Goal: Task Accomplishment & Management: Complete application form

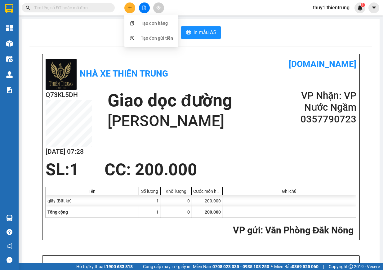
click at [131, 9] on icon "plus" at bounding box center [130, 8] width 4 height 4
drag, startPoint x: 131, startPoint y: 7, endPoint x: 143, endPoint y: 24, distance: 20.9
click at [130, 7] on icon "plus" at bounding box center [130, 8] width 4 height 4
click at [144, 24] on div "Tạo đơn hàng" at bounding box center [154, 23] width 27 height 7
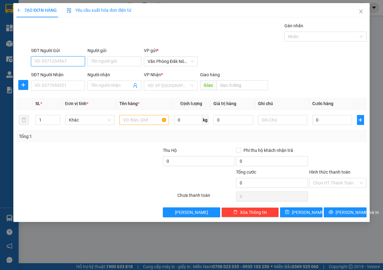
click at [70, 61] on input "SĐT Người Gửi" at bounding box center [58, 62] width 54 height 10
type input "0357035139"
click at [61, 75] on div "0357035139" at bounding box center [58, 73] width 47 height 7
type input "0388447852"
type input "NGOAN"
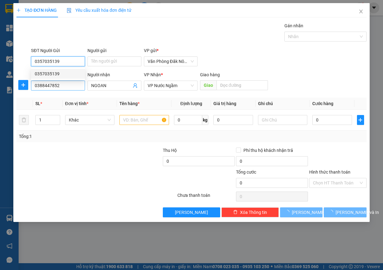
type input "650.000"
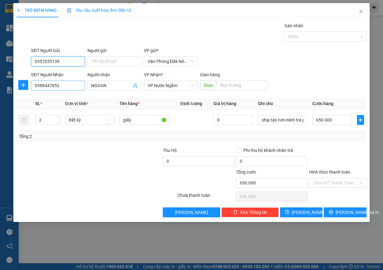
type input "0357035139"
click at [71, 87] on input "0388447852" at bounding box center [58, 86] width 54 height 10
type input "0971932209"
click at [110, 86] on input "NGOAN" at bounding box center [111, 85] width 40 height 7
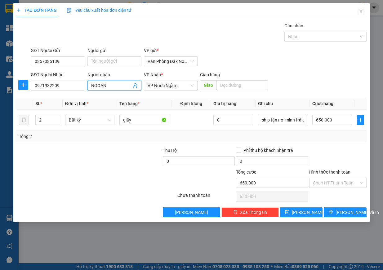
click at [110, 86] on input "NGOAN" at bounding box center [111, 85] width 40 height 7
click at [241, 85] on input "text" at bounding box center [243, 85] width 52 height 10
click at [26, 115] on tr "2 Bất kỳ giấy 0 ship tận nơi mình trả phí 650.000" at bounding box center [191, 120] width 351 height 21
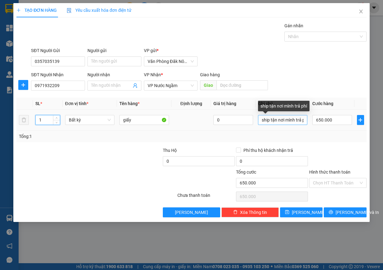
type input "1"
click at [277, 119] on input "ship tận nơi mình trả phí" at bounding box center [283, 120] width 50 height 10
type input "0"
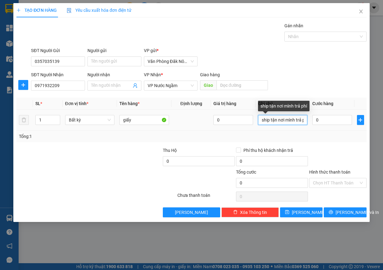
click at [297, 118] on input "ship tận nơi mình trả phí" at bounding box center [283, 120] width 50 height 10
click at [280, 122] on input "ship tận nơi mình trả phí" at bounding box center [283, 120] width 50 height 10
click at [294, 121] on input "ship tận nơi mình trả phí" at bounding box center [283, 120] width 50 height 10
click at [296, 120] on input "ship tận nơi mình trả phí" at bounding box center [283, 120] width 50 height 10
click at [294, 120] on input "ship tận nơi mình trả phí" at bounding box center [283, 120] width 50 height 10
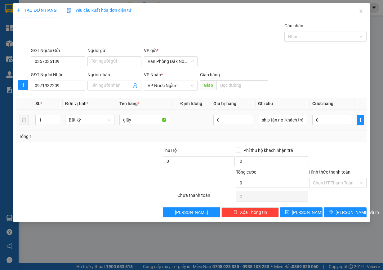
click at [331, 125] on div "0" at bounding box center [333, 120] width 40 height 12
click at [335, 118] on input "0" at bounding box center [333, 120] width 40 height 10
click at [291, 122] on input "ship tận nơi khách trả trả phí" at bounding box center [283, 120] width 50 height 10
type input "ship tận nơi khách t0rả trả phí"
type input "0"
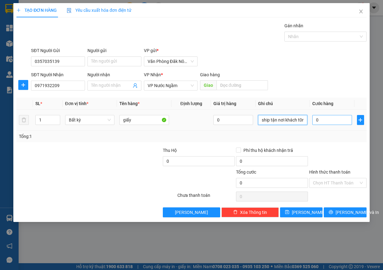
scroll to position [0, 2]
type input "ship tận nơi khách trả trả phí"
click at [320, 120] on input "0" at bounding box center [333, 120] width 40 height 10
type input "2"
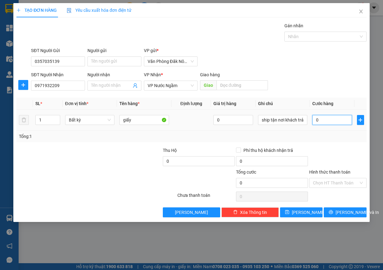
type input "2"
type input "20"
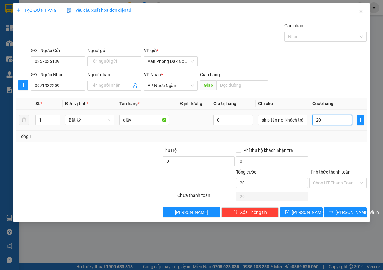
type input "200"
type input "2.000"
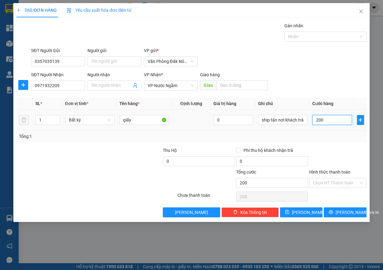
type input "2.000"
type input "20.000"
type input "200.000"
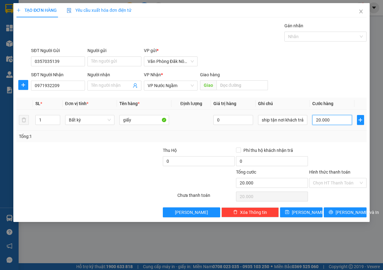
type input "200.000"
click at [356, 215] on span "[PERSON_NAME] và In" at bounding box center [357, 212] width 43 height 7
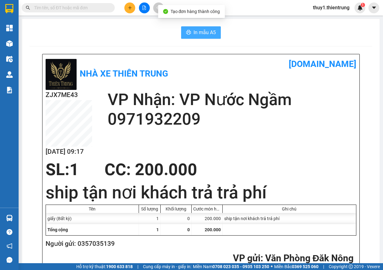
click at [201, 36] on span "In mẫu A5" at bounding box center [205, 33] width 22 height 8
click at [130, 9] on icon "plus" at bounding box center [130, 8] width 4 height 4
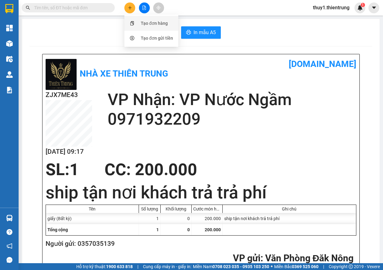
click at [144, 28] on div "Tạo đơn hàng" at bounding box center [151, 23] width 47 height 12
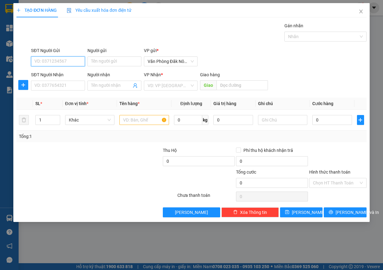
click at [55, 61] on input "SĐT Người Gửi" at bounding box center [58, 62] width 54 height 10
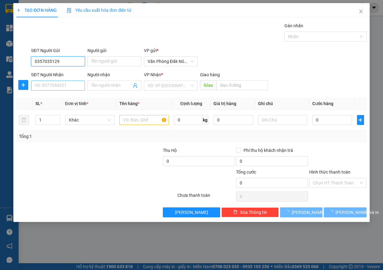
type input "0357035129"
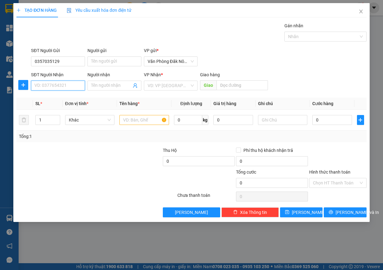
click at [68, 87] on input "SĐT Người Nhận" at bounding box center [58, 86] width 54 height 10
type input "0388447852"
type input "NGOAN"
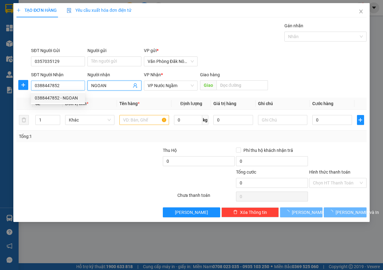
type input "650.000"
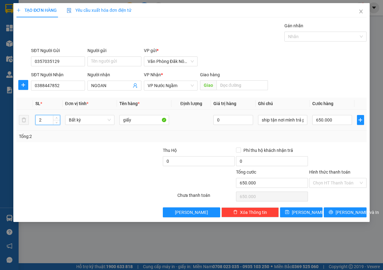
drag, startPoint x: 50, startPoint y: 122, endPoint x: 34, endPoint y: 122, distance: 15.2
click at [36, 122] on input "2" at bounding box center [48, 119] width 24 height 9
type input "1"
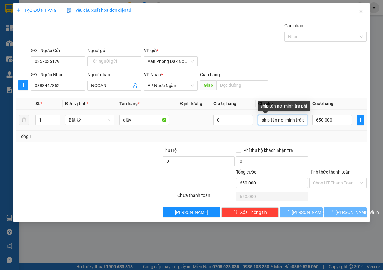
click at [286, 124] on input "ship tận nơi mình trả phí" at bounding box center [283, 120] width 50 height 10
type input "0"
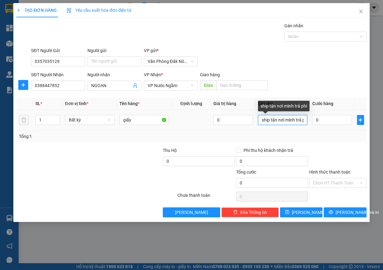
click at [298, 117] on input "ship tận nơi mình trả phí" at bounding box center [283, 120] width 50 height 10
click at [295, 120] on input "ship tận nơi mình trả phí" at bounding box center [283, 120] width 50 height 10
type input "ship tận nơi khách trả phí"
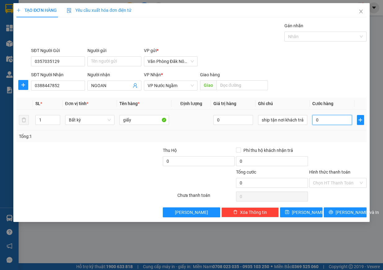
click at [322, 120] on input "0" at bounding box center [333, 120] width 40 height 10
type input "2"
type input "25"
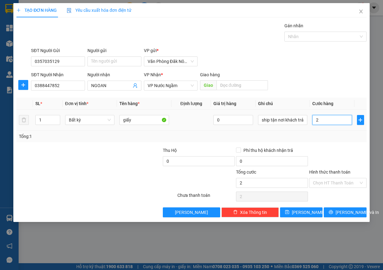
type input "25"
type input "250"
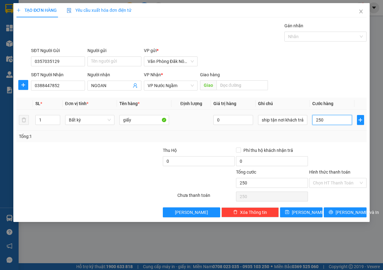
type input "2.500"
type input "25.000"
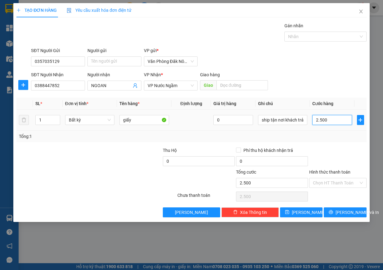
type input "25.000"
type input "250.000"
drag, startPoint x: 336, startPoint y: 213, endPoint x: 335, endPoint y: 208, distance: 5.4
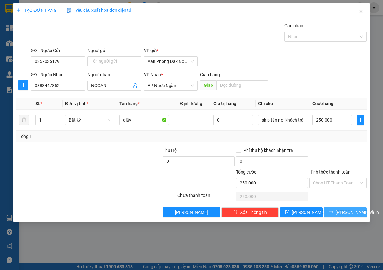
click at [333, 213] on icon "printer" at bounding box center [331, 212] width 4 height 4
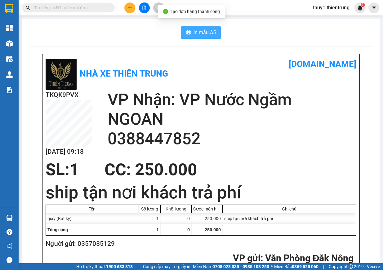
click at [203, 34] on span "In mẫu A5" at bounding box center [205, 33] width 22 height 8
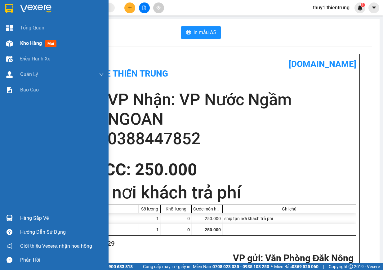
click at [13, 42] on div at bounding box center [9, 43] width 11 height 11
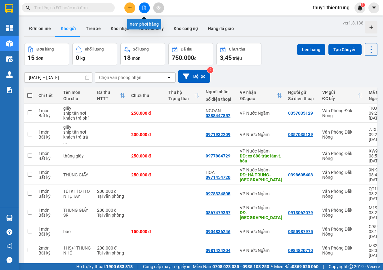
click at [147, 7] on button at bounding box center [144, 7] width 11 height 11
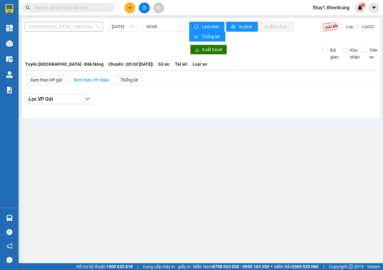
click at [87, 29] on span "[GEOGRAPHIC_DATA] - Đăk Nông" at bounding box center [64, 26] width 71 height 9
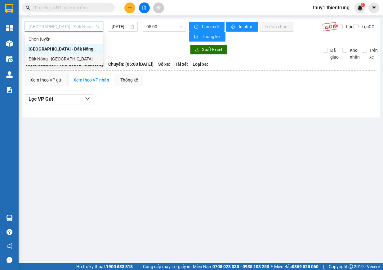
click at [72, 58] on div "Đăk Nông - [GEOGRAPHIC_DATA]" at bounding box center [64, 59] width 71 height 7
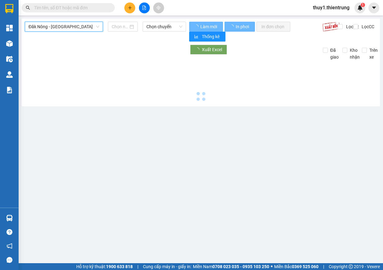
type input "[DATE]"
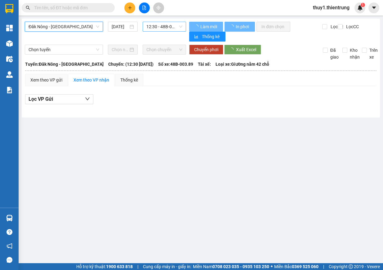
click at [167, 24] on span "12:30 - 48B-003.89" at bounding box center [165, 26] width 36 height 9
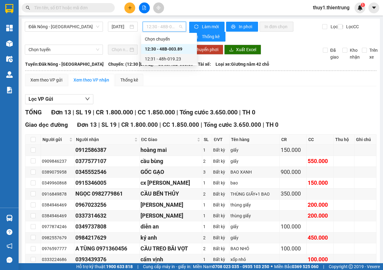
click at [177, 60] on div "12:31 - 48h-019.23" at bounding box center [169, 59] width 48 height 7
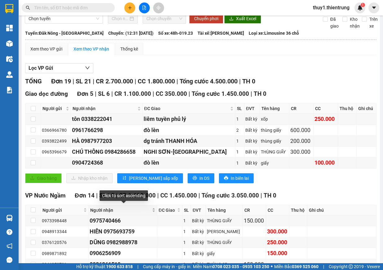
scroll to position [62, 0]
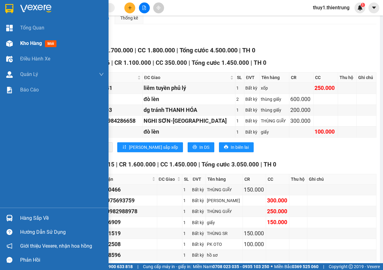
click at [14, 43] on div at bounding box center [9, 43] width 11 height 11
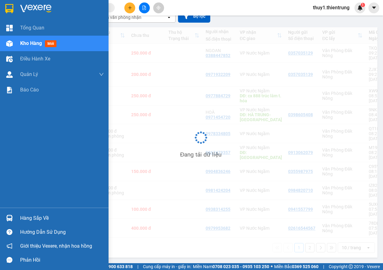
scroll to position [29, 0]
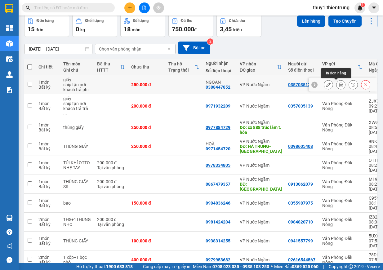
click at [337, 85] on button at bounding box center [341, 84] width 9 height 11
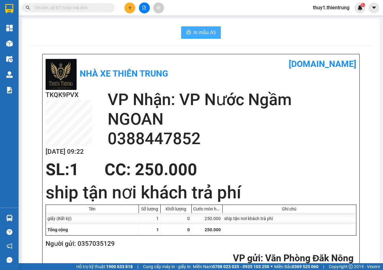
click at [194, 32] on span "In mẫu A5" at bounding box center [205, 33] width 22 height 8
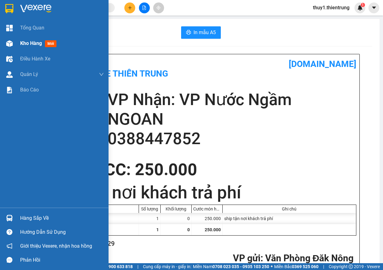
click at [11, 42] on img at bounding box center [9, 43] width 7 height 7
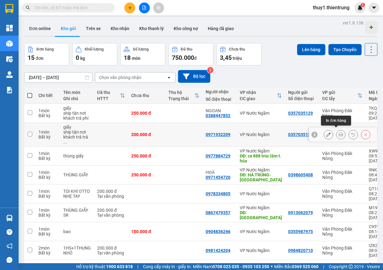
click at [339, 133] on icon at bounding box center [341, 135] width 4 height 4
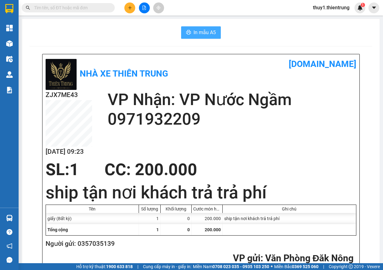
click at [195, 31] on span "In mẫu A5" at bounding box center [205, 33] width 22 height 8
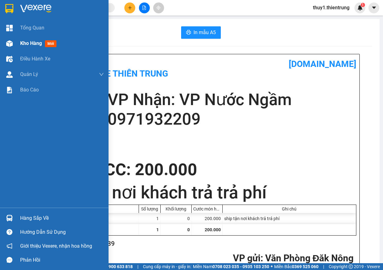
click at [16, 40] on div "Kho hàng mới" at bounding box center [54, 44] width 109 height 16
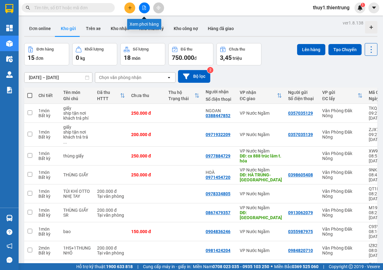
click at [141, 7] on button at bounding box center [144, 7] width 11 height 11
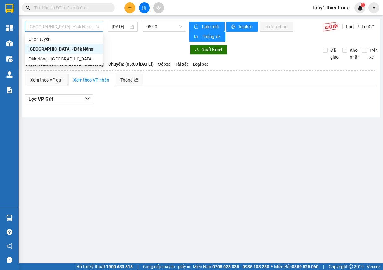
click at [53, 24] on span "[GEOGRAPHIC_DATA] - Đăk Nông" at bounding box center [64, 26] width 71 height 9
click at [80, 59] on div "Đăk Nông - [GEOGRAPHIC_DATA]" at bounding box center [64, 59] width 71 height 7
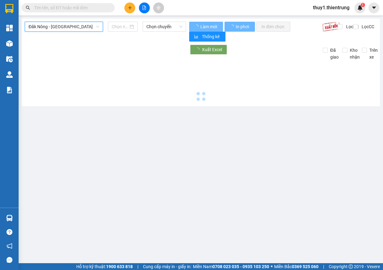
type input "[DATE]"
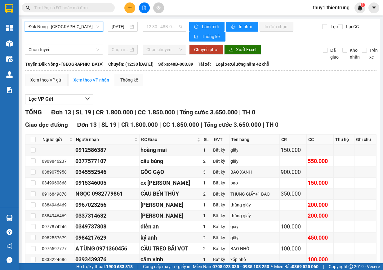
drag, startPoint x: 166, startPoint y: 26, endPoint x: 172, endPoint y: 56, distance: 30.5
click at [166, 27] on span "12:30 - 48B-003.89" at bounding box center [165, 26] width 36 height 9
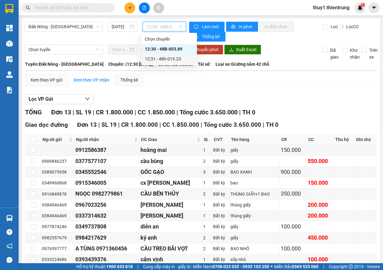
click at [178, 58] on div "12:31 - 48h-019.23" at bounding box center [169, 59] width 48 height 7
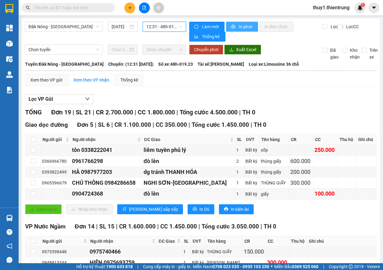
click at [242, 29] on span "In phơi" at bounding box center [246, 26] width 14 height 7
click at [235, 25] on button "In phơi" at bounding box center [242, 27] width 32 height 10
click at [128, 9] on icon "plus" at bounding box center [130, 8] width 4 height 4
click at [154, 25] on div "Tạo đơn hàng" at bounding box center [154, 23] width 27 height 7
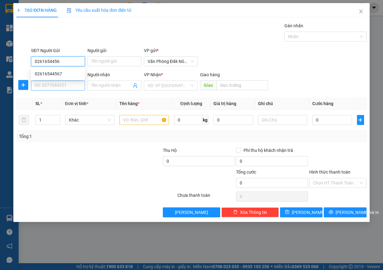
type input "02616544567"
click at [52, 78] on div "02616544567" at bounding box center [58, 74] width 54 height 10
type input "0979953682"
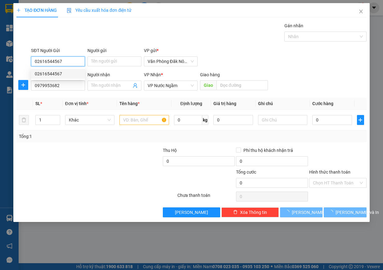
type input "400.000"
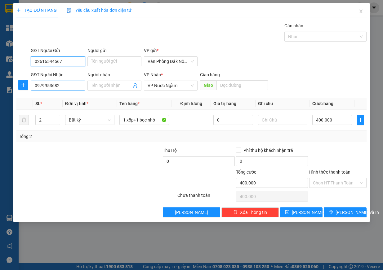
type input "02616544567"
click at [70, 85] on input "0979953682" at bounding box center [58, 86] width 54 height 10
type input "0396052922"
type input "A"
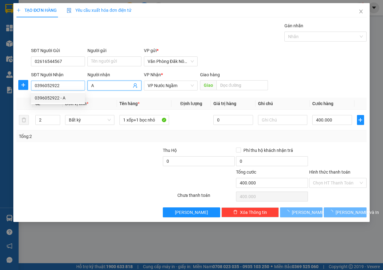
type input "200.000"
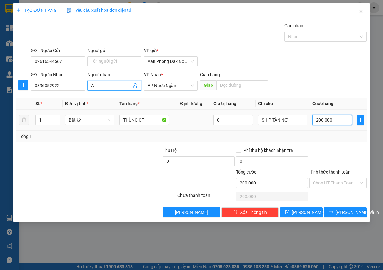
click at [324, 122] on input "200.000" at bounding box center [333, 120] width 40 height 10
type input "2"
type input "25"
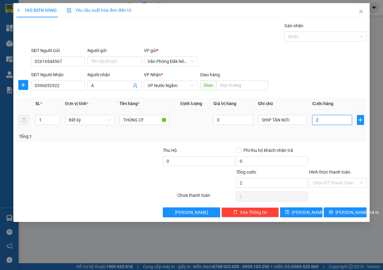
type input "25"
type input "250"
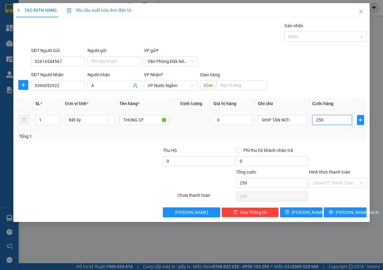
type input "2.500"
type input "25.000"
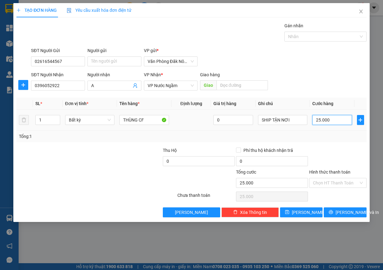
type input "250.000"
click at [351, 184] on input "Hình thức thanh toán" at bounding box center [336, 183] width 46 height 9
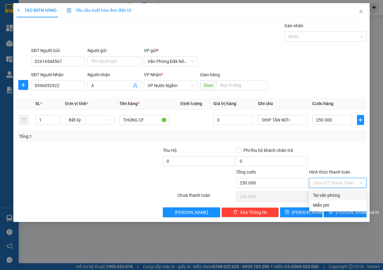
click at [337, 196] on div "Tại văn phòng" at bounding box center [338, 195] width 50 height 7
type input "0"
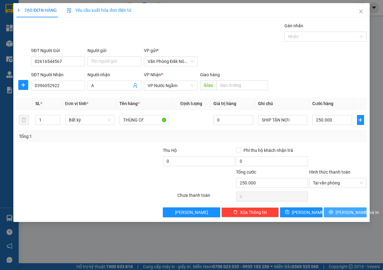
click at [339, 209] on button "[PERSON_NAME] và In" at bounding box center [345, 213] width 43 height 10
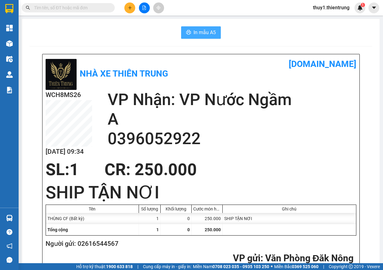
click at [211, 34] on span "In mẫu A5" at bounding box center [205, 33] width 22 height 8
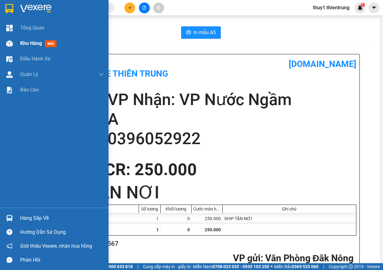
click at [17, 41] on div "Kho hàng mới" at bounding box center [54, 44] width 109 height 16
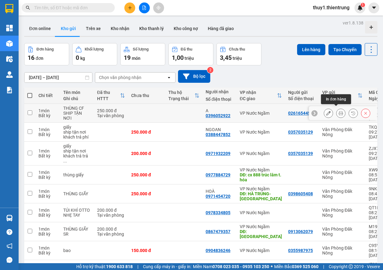
click at [338, 111] on button at bounding box center [341, 113] width 9 height 11
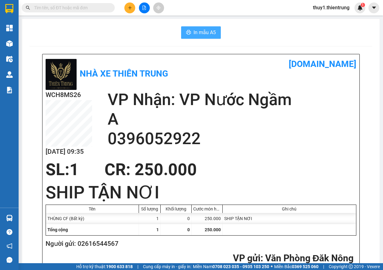
click at [205, 34] on span "In mẫu A5" at bounding box center [205, 33] width 22 height 8
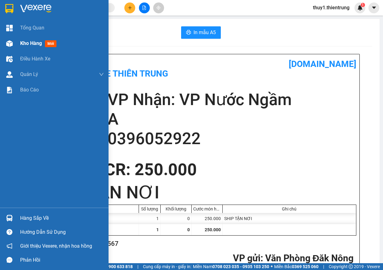
click at [6, 46] on div at bounding box center [9, 43] width 11 height 11
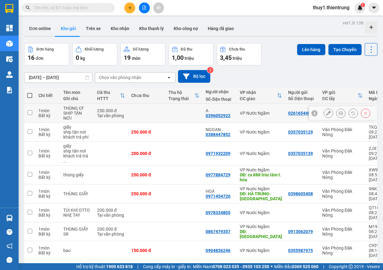
click at [29, 111] on input "checkbox" at bounding box center [30, 113] width 5 height 5
checkbox input "true"
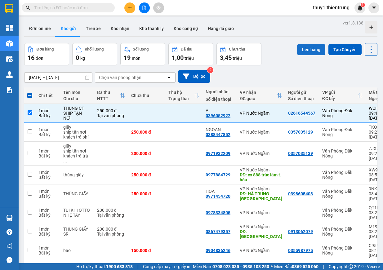
click at [315, 51] on button "Lên hàng" at bounding box center [311, 49] width 28 height 11
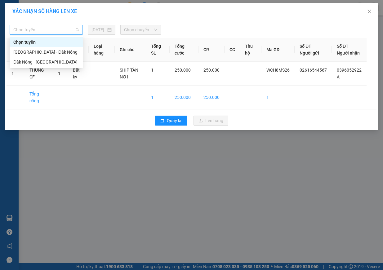
click at [52, 31] on span "Chọn tuyến" at bounding box center [46, 29] width 66 height 9
drag, startPoint x: 51, startPoint y: 53, endPoint x: 49, endPoint y: 64, distance: 11.6
click at [49, 64] on div "Chọn tuyến [GEOGRAPHIC_DATA] - [GEOGRAPHIC_DATA] - [GEOGRAPHIC_DATA]" at bounding box center [46, 52] width 73 height 30
click at [49, 63] on div "Đăk Nông - [GEOGRAPHIC_DATA]" at bounding box center [46, 62] width 66 height 7
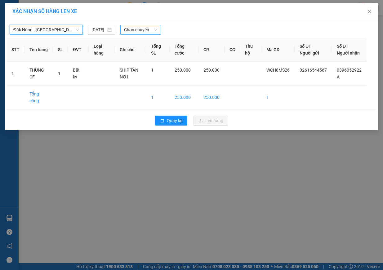
click at [135, 28] on span "Chọn chuyến" at bounding box center [140, 29] width 33 height 9
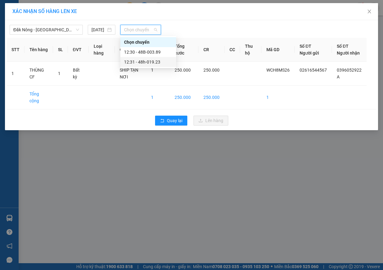
click at [155, 61] on div "12:31 - 48h-019.23" at bounding box center [148, 62] width 48 height 7
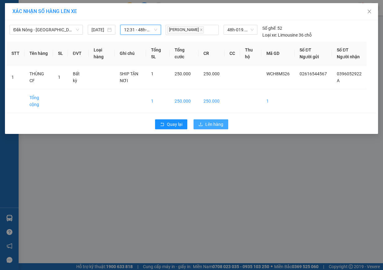
click at [219, 128] on span "Lên hàng" at bounding box center [215, 124] width 18 height 7
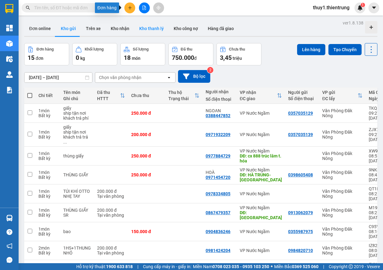
drag, startPoint x: 130, startPoint y: 8, endPoint x: 162, endPoint y: 25, distance: 36.5
click at [130, 9] on icon "plus" at bounding box center [130, 8] width 4 height 4
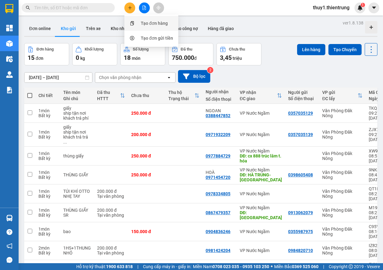
click at [160, 25] on div "Tạo đơn hàng" at bounding box center [154, 23] width 27 height 7
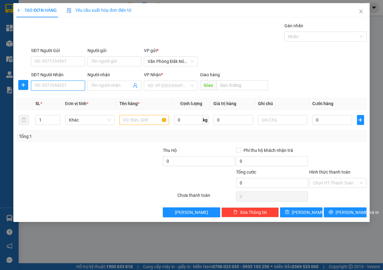
click at [46, 83] on input "SĐT Người Nhận" at bounding box center [58, 86] width 54 height 10
type input "0983383993"
click at [49, 96] on div "0983383993" at bounding box center [58, 98] width 47 height 7
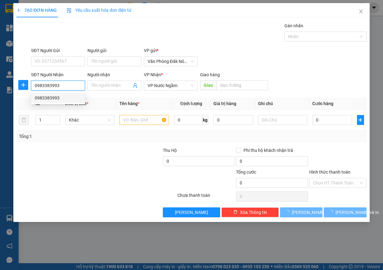
type input "300.000"
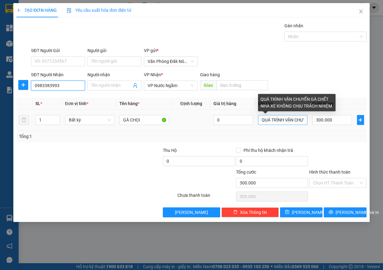
type input "0983383993"
click at [298, 120] on input "QUÁ TRÌNH VẬN CHUYỂN GÀ CHẾT NHÀ XE KHÔNG CHỊU TRÁCH NHIỆM" at bounding box center [283, 120] width 50 height 10
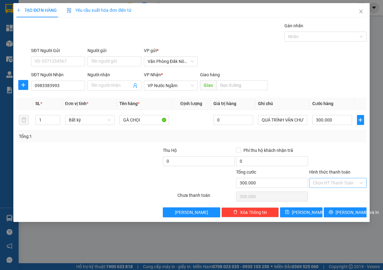
click at [351, 186] on input "Hình thức thanh toán" at bounding box center [336, 183] width 46 height 9
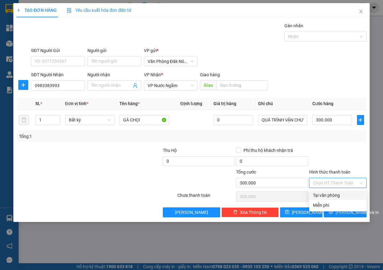
click at [339, 157] on div at bounding box center [338, 158] width 59 height 22
click at [341, 185] on input "Hình thức thanh toán" at bounding box center [336, 183] width 46 height 9
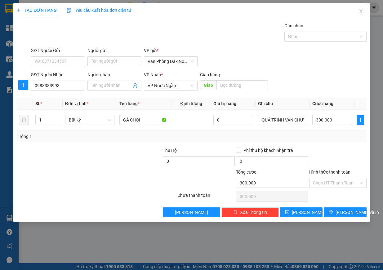
click at [344, 152] on div at bounding box center [338, 158] width 59 height 22
click at [345, 211] on span "[PERSON_NAME] và In" at bounding box center [357, 212] width 43 height 7
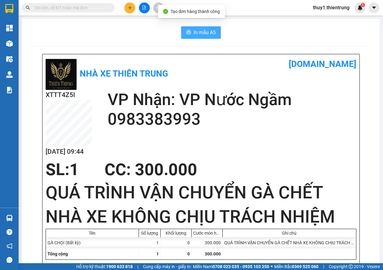
click at [199, 30] on span "In mẫu A5" at bounding box center [205, 33] width 22 height 8
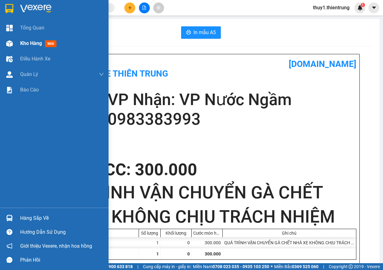
click at [11, 42] on img at bounding box center [9, 43] width 7 height 7
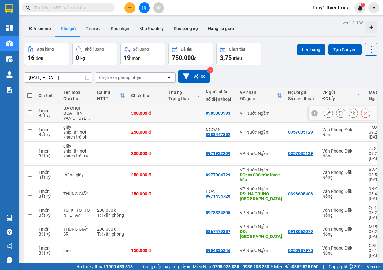
click at [32, 111] on td at bounding box center [29, 113] width 11 height 19
checkbox input "true"
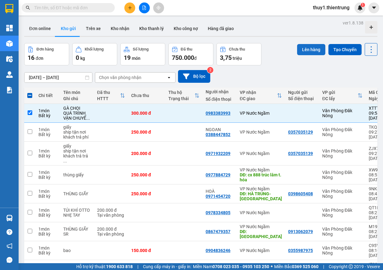
click at [315, 49] on button "Lên hàng" at bounding box center [311, 49] width 28 height 11
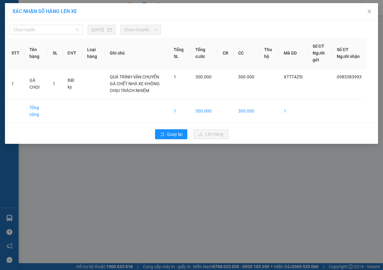
drag, startPoint x: 47, startPoint y: 28, endPoint x: 43, endPoint y: 59, distance: 31.3
click at [48, 29] on span "Chọn tuyến" at bounding box center [46, 29] width 66 height 9
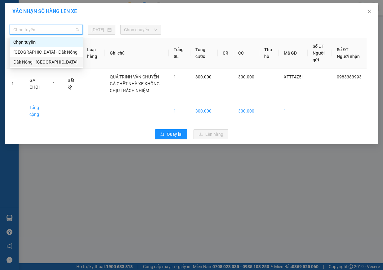
click at [43, 64] on div "Đăk Nông - [GEOGRAPHIC_DATA]" at bounding box center [46, 62] width 66 height 7
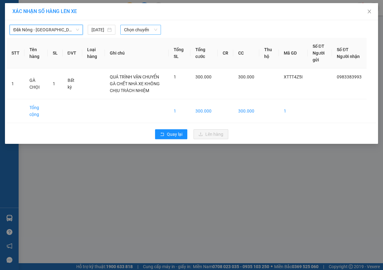
click at [147, 33] on span "Chọn chuyến" at bounding box center [140, 29] width 33 height 9
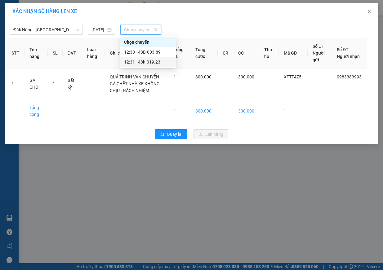
click at [149, 62] on div "12:31 - 48h-019.23" at bounding box center [148, 62] width 48 height 7
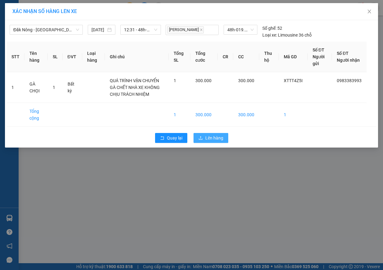
click at [213, 137] on span "Lên hàng" at bounding box center [215, 138] width 18 height 7
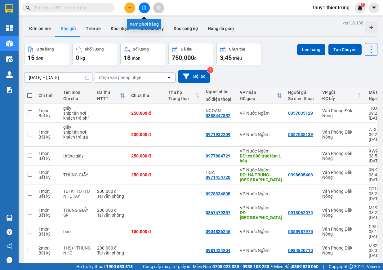
click at [145, 7] on icon "file-add" at bounding box center [144, 8] width 4 height 4
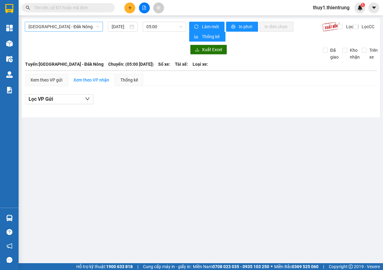
click at [66, 28] on span "[GEOGRAPHIC_DATA] - Đăk Nông" at bounding box center [64, 26] width 71 height 9
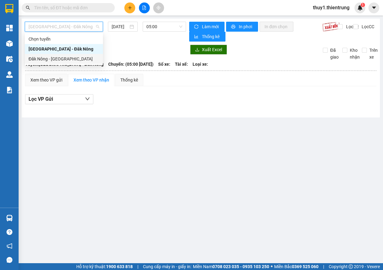
click at [57, 59] on div "Đăk Nông - [GEOGRAPHIC_DATA]" at bounding box center [64, 59] width 71 height 7
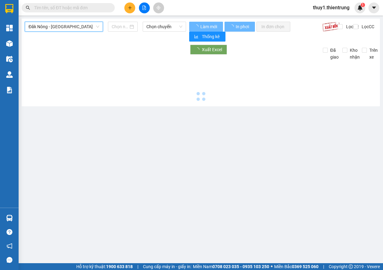
type input "[DATE]"
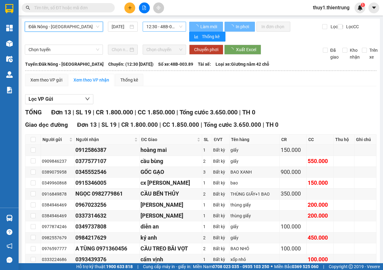
click at [168, 24] on span "12:30 - 48B-003.89" at bounding box center [165, 26] width 36 height 9
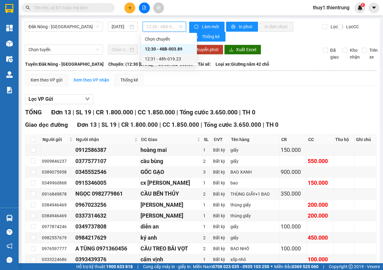
click at [168, 61] on div "12:31 - 48h-019.23" at bounding box center [169, 59] width 48 height 7
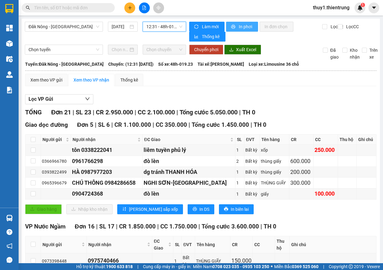
click at [251, 23] on button "In phơi" at bounding box center [242, 27] width 32 height 10
click at [247, 23] on button "In phơi" at bounding box center [242, 27] width 32 height 10
click at [160, 22] on span "12:31 - 48h-019.23" at bounding box center [165, 26] width 36 height 9
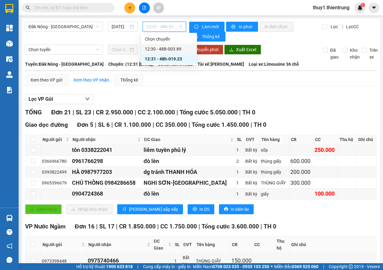
click at [182, 51] on div "12:30 - 48B-003.89" at bounding box center [169, 49] width 48 height 7
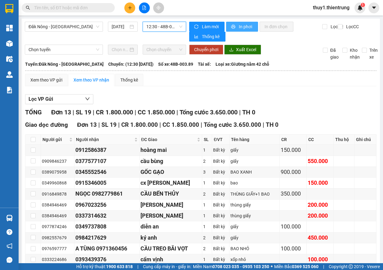
click at [243, 28] on span "In phơi" at bounding box center [246, 26] width 14 height 7
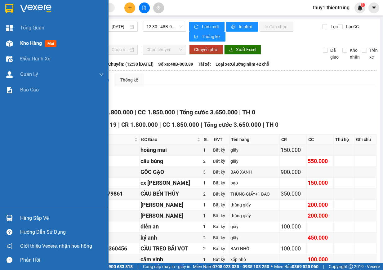
click at [12, 45] on img at bounding box center [9, 43] width 7 height 7
